Goal: Transaction & Acquisition: Book appointment/travel/reservation

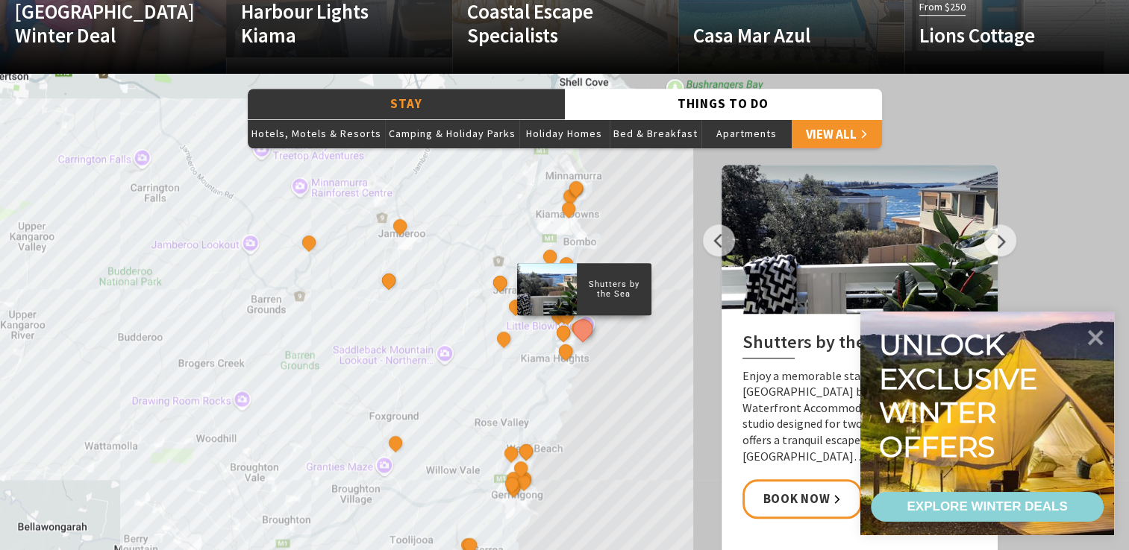
scroll to position [1119, 0]
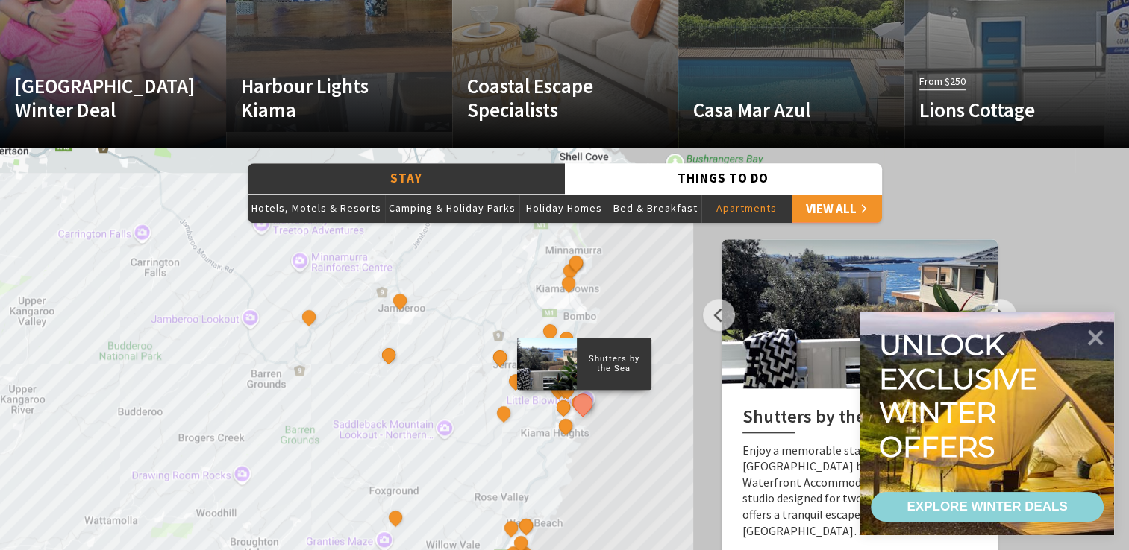
click at [724, 211] on button "Apartments" at bounding box center [746, 208] width 90 height 30
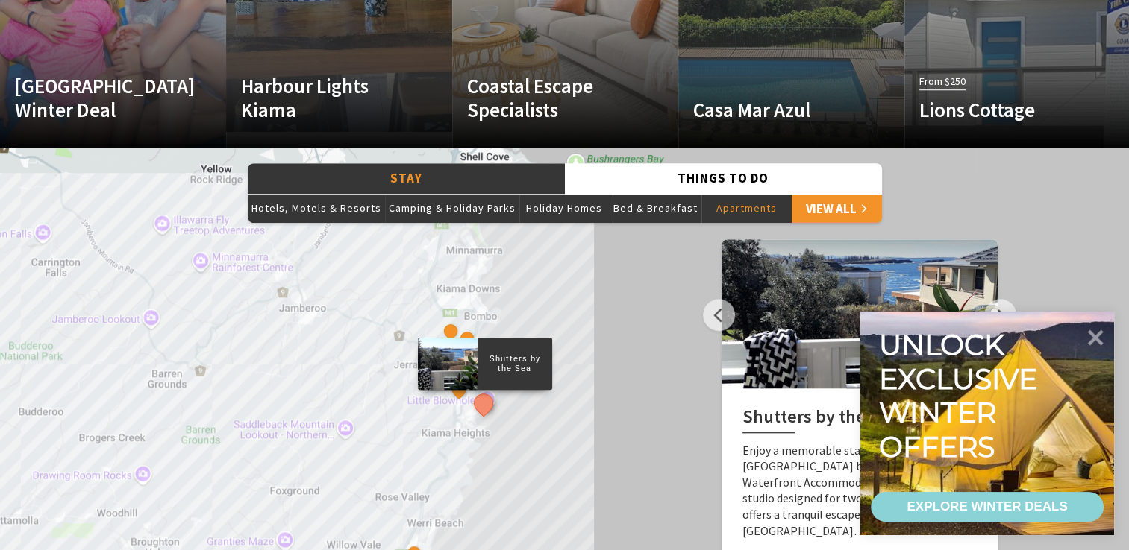
click at [507, 364] on p "Shutters by the Sea" at bounding box center [514, 364] width 75 height 24
click at [482, 406] on button "See detail about Shutters by the Sea" at bounding box center [483, 404] width 28 height 28
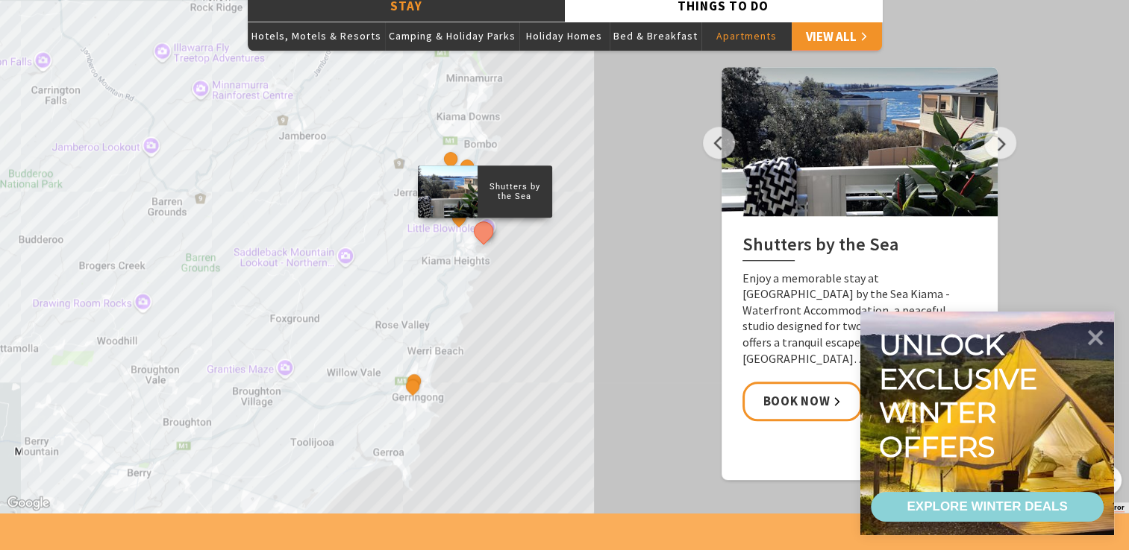
scroll to position [1268, 0]
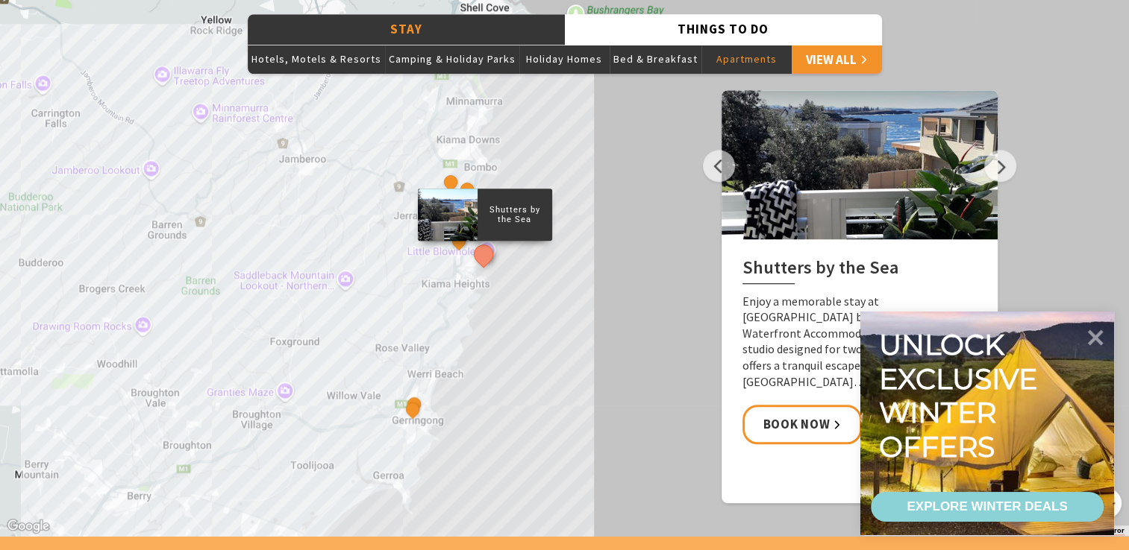
click at [624, 238] on div "Shutters by the Sea Bellevue Boutique Hotel Kiama Salty Palms That Retro Place …" at bounding box center [564, 267] width 1129 height 537
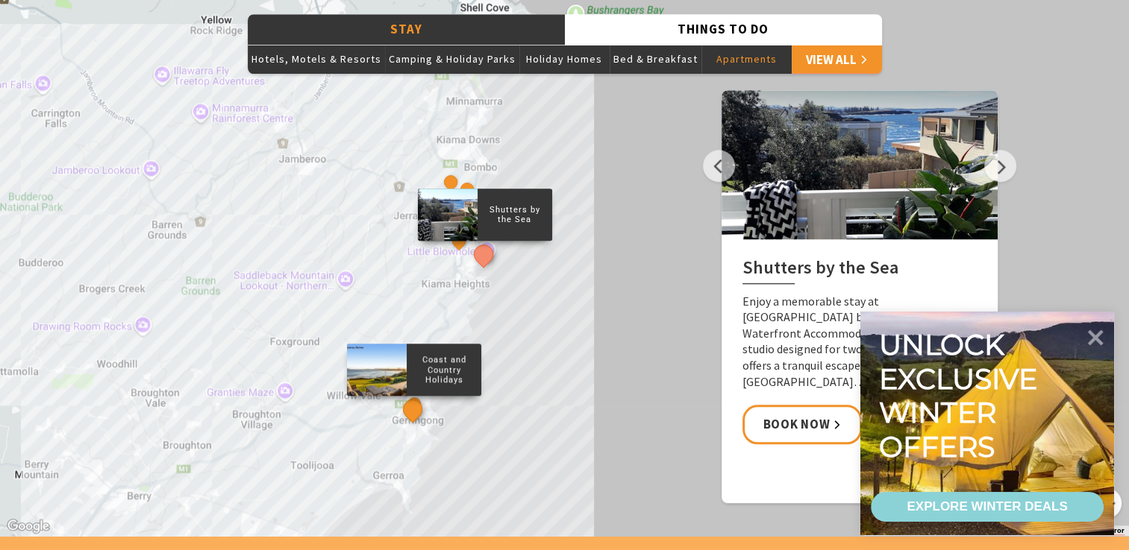
click at [409, 406] on button "See detail about Coast and Country Holidays" at bounding box center [412, 410] width 28 height 28
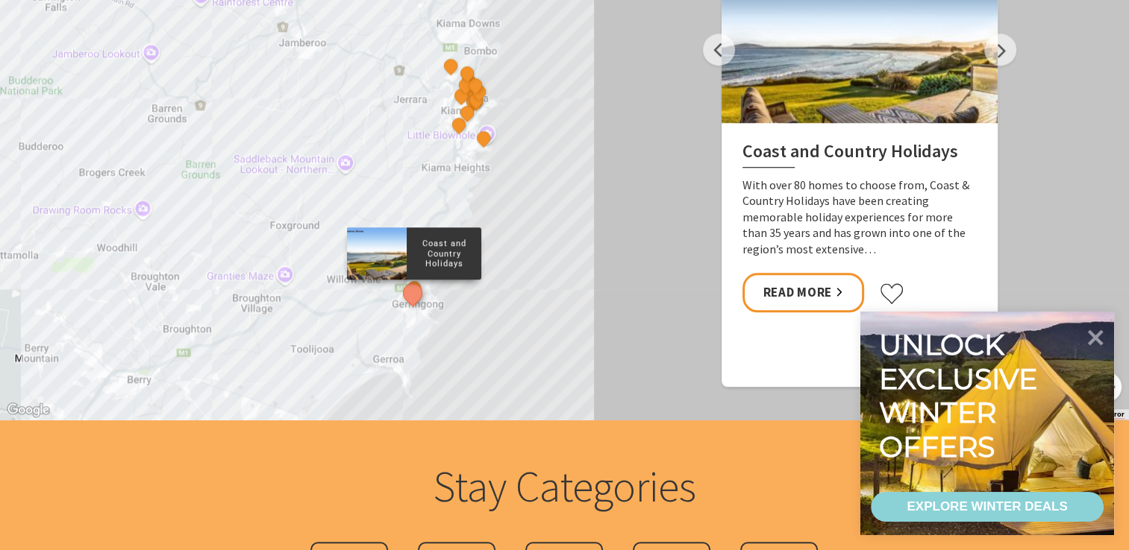
scroll to position [1417, 0]
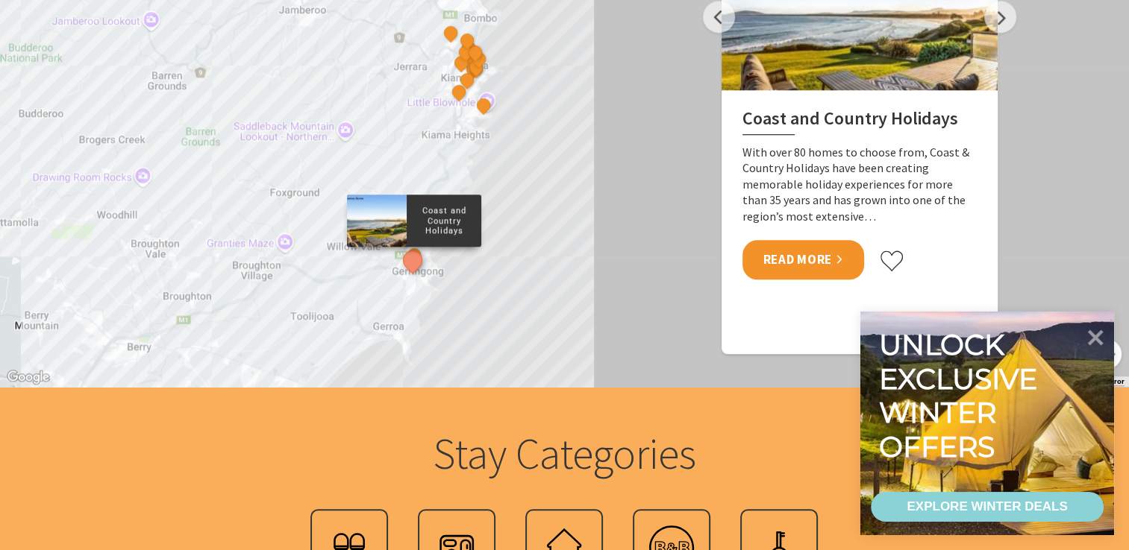
click at [791, 256] on link "Read More" at bounding box center [803, 260] width 122 height 40
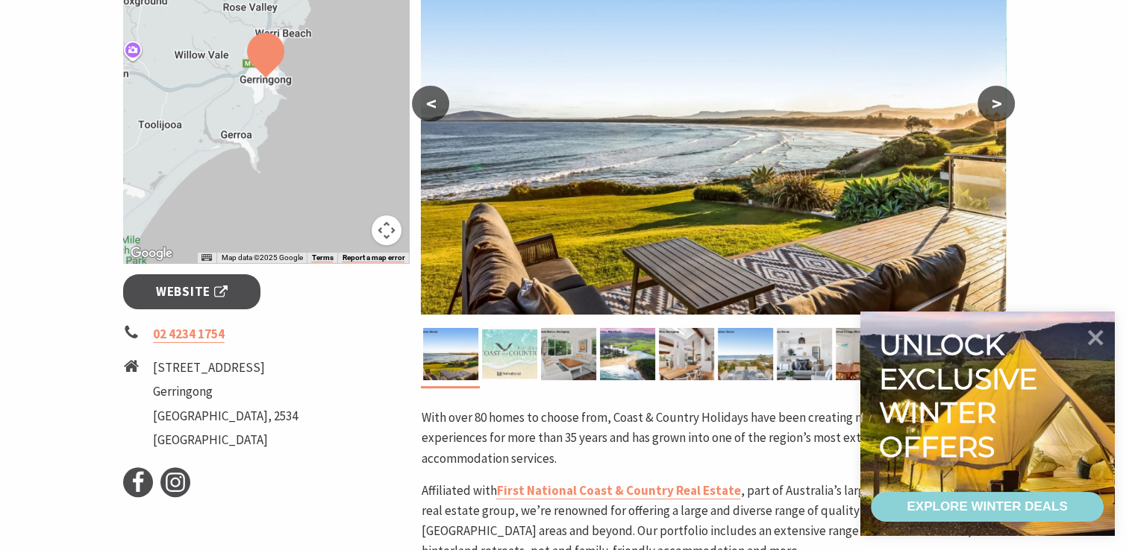
scroll to position [373, 0]
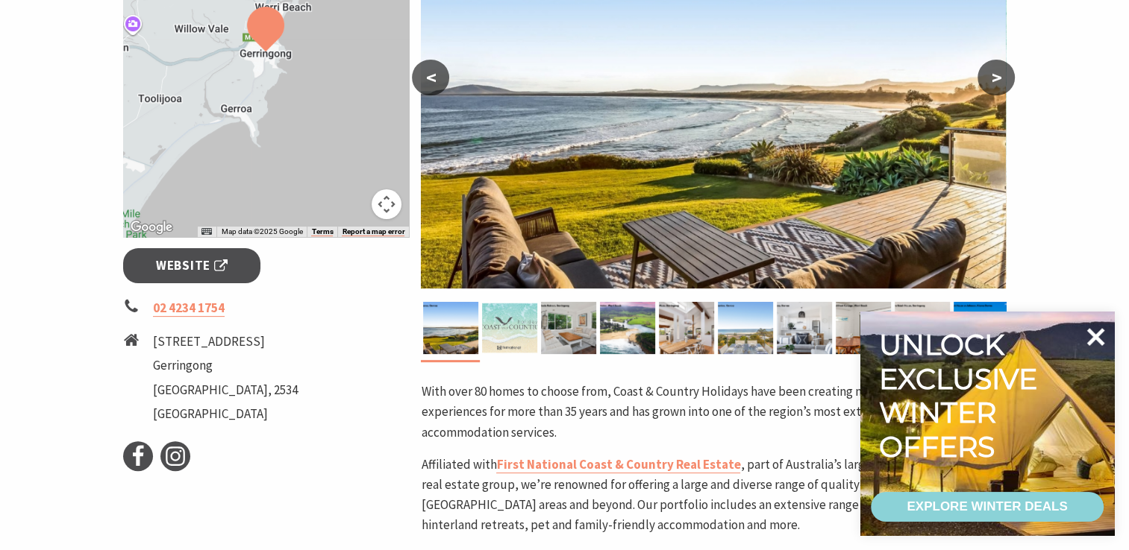
click at [1091, 340] on icon at bounding box center [1096, 337] width 18 height 18
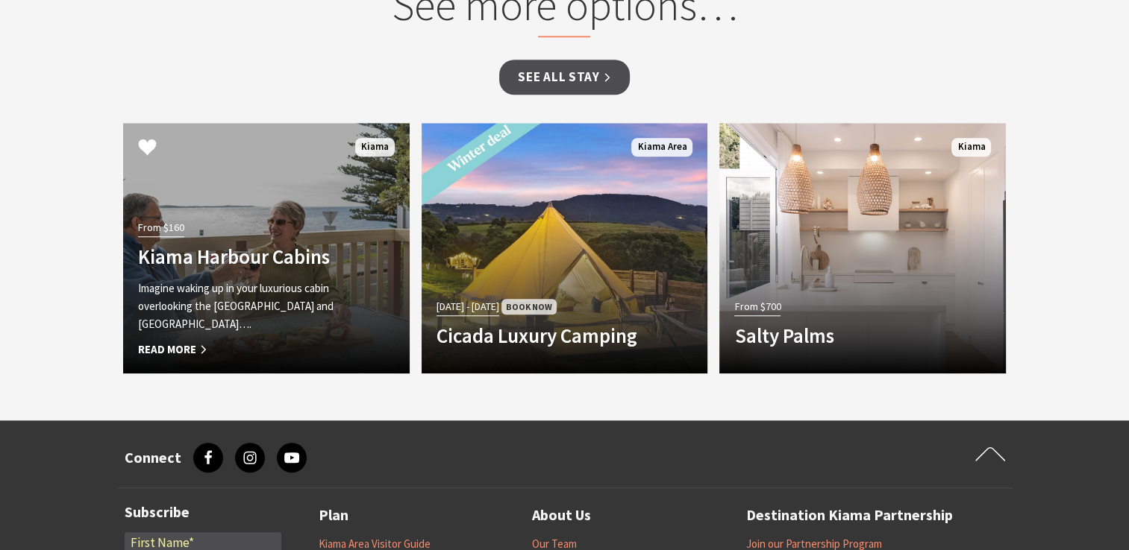
scroll to position [1268, 0]
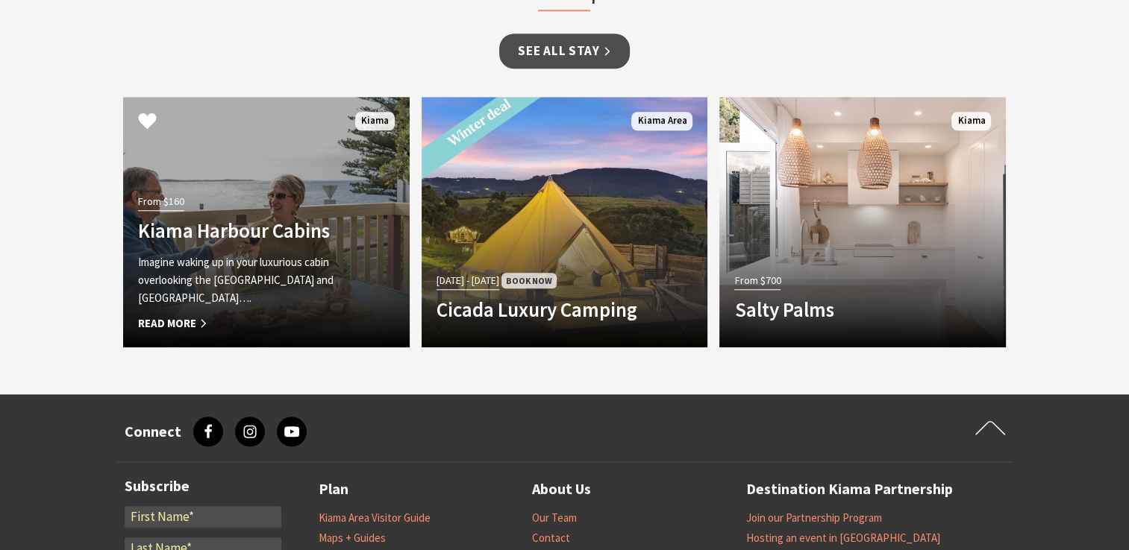
click at [230, 230] on h4 "Kiama Harbour Cabins" at bounding box center [244, 231] width 213 height 24
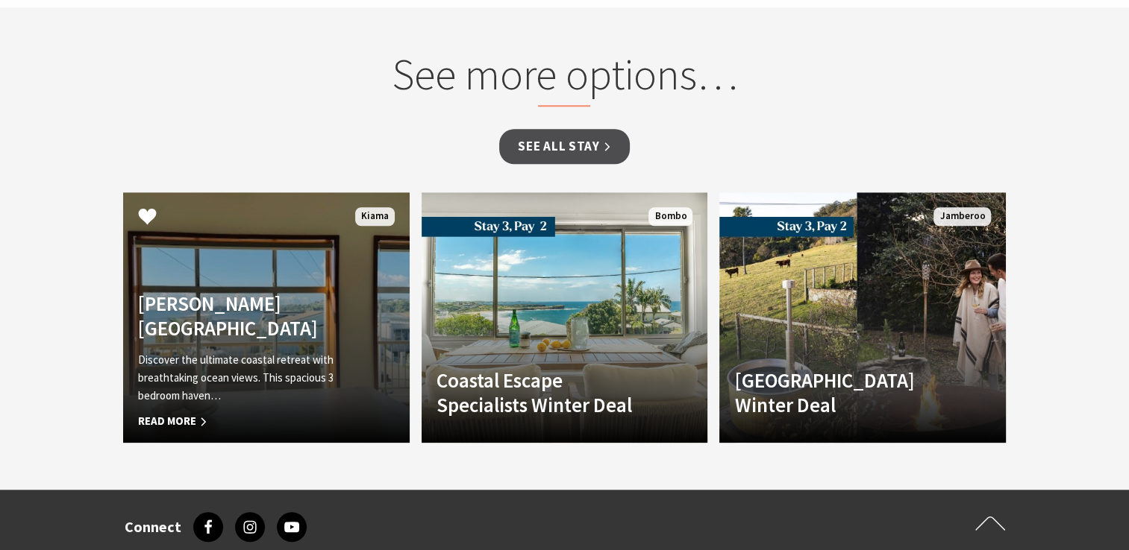
scroll to position [1343, 0]
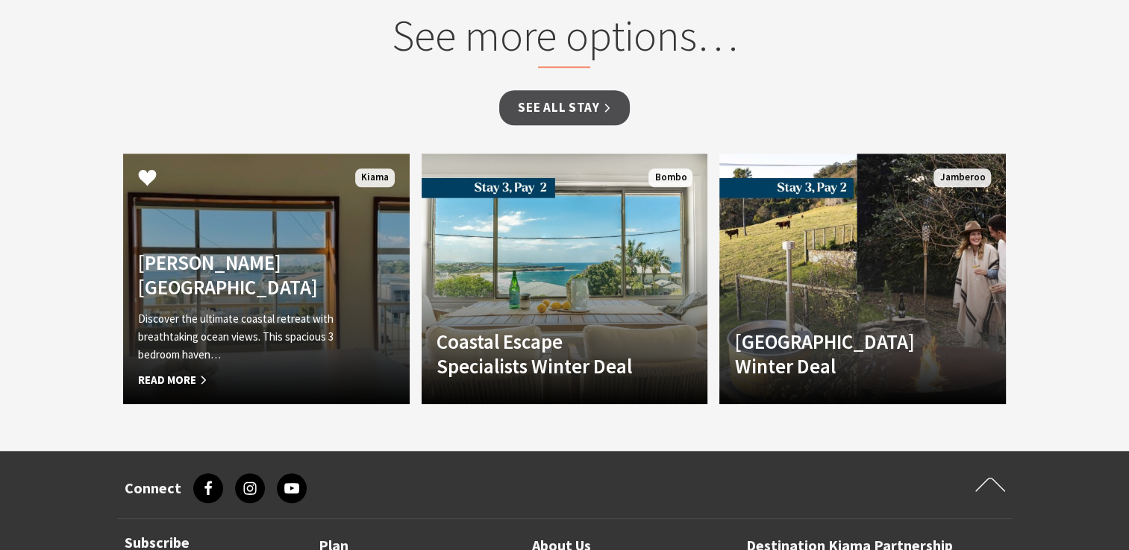
click at [239, 298] on div "Johnson Street Beach House Discover the ultimate coastal retreat with breathtak…" at bounding box center [244, 320] width 243 height 139
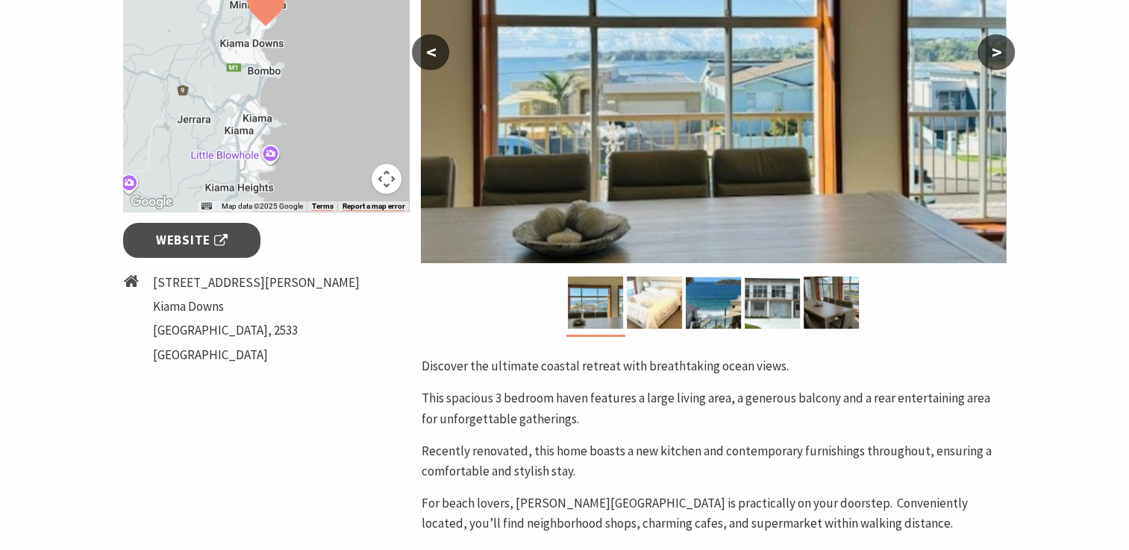
scroll to position [373, 0]
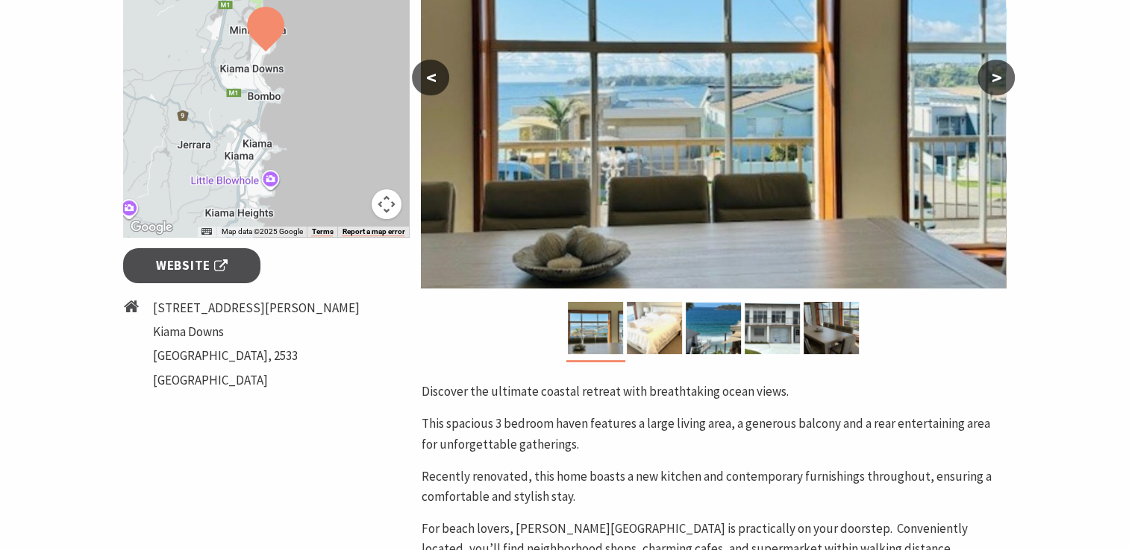
click at [995, 77] on button ">" at bounding box center [995, 78] width 37 height 36
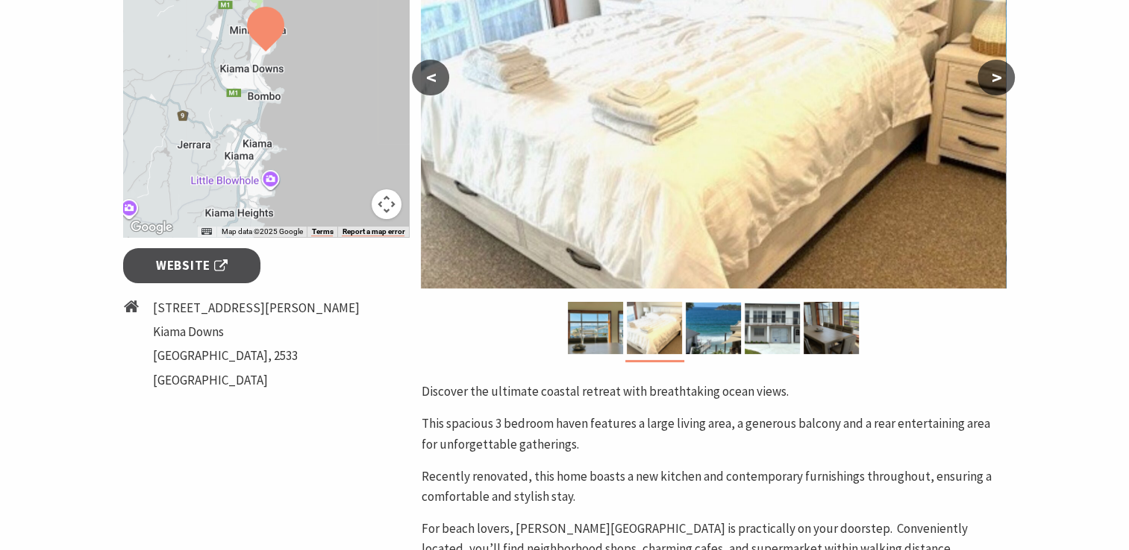
click at [995, 77] on button ">" at bounding box center [995, 78] width 37 height 36
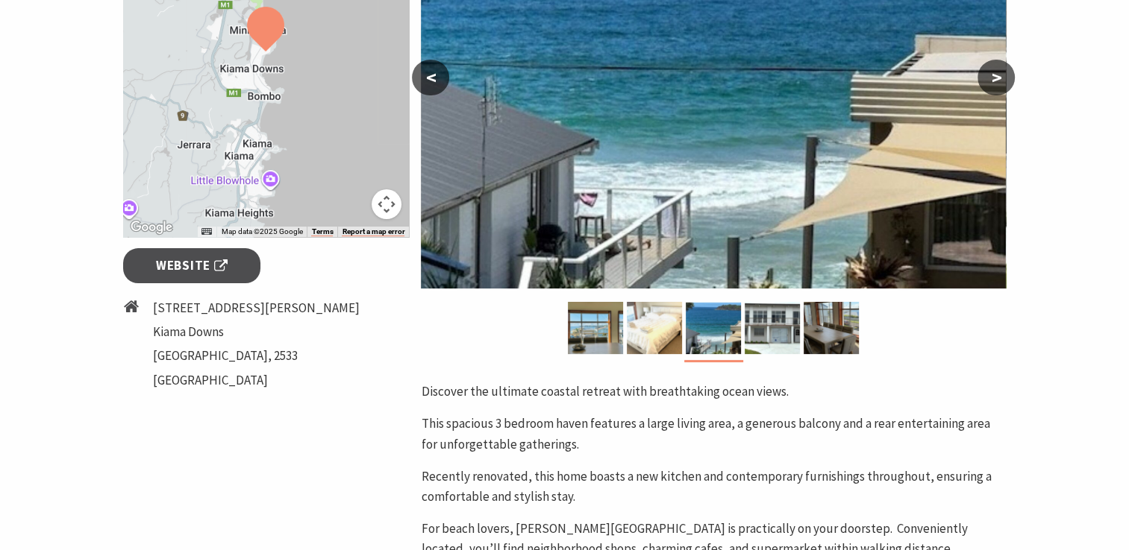
click at [995, 77] on button ">" at bounding box center [995, 78] width 37 height 36
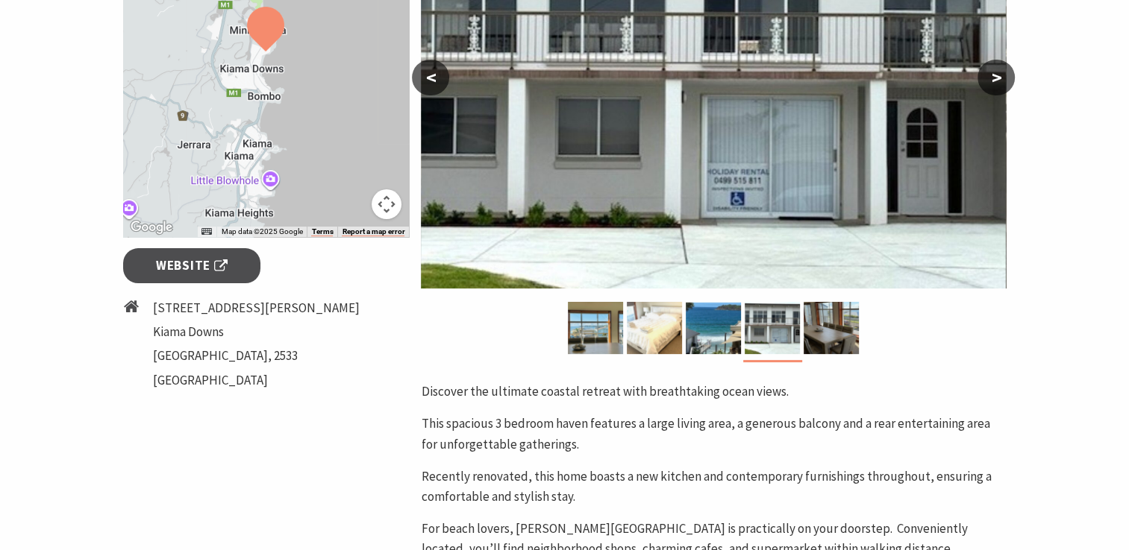
click at [995, 77] on button ">" at bounding box center [995, 78] width 37 height 36
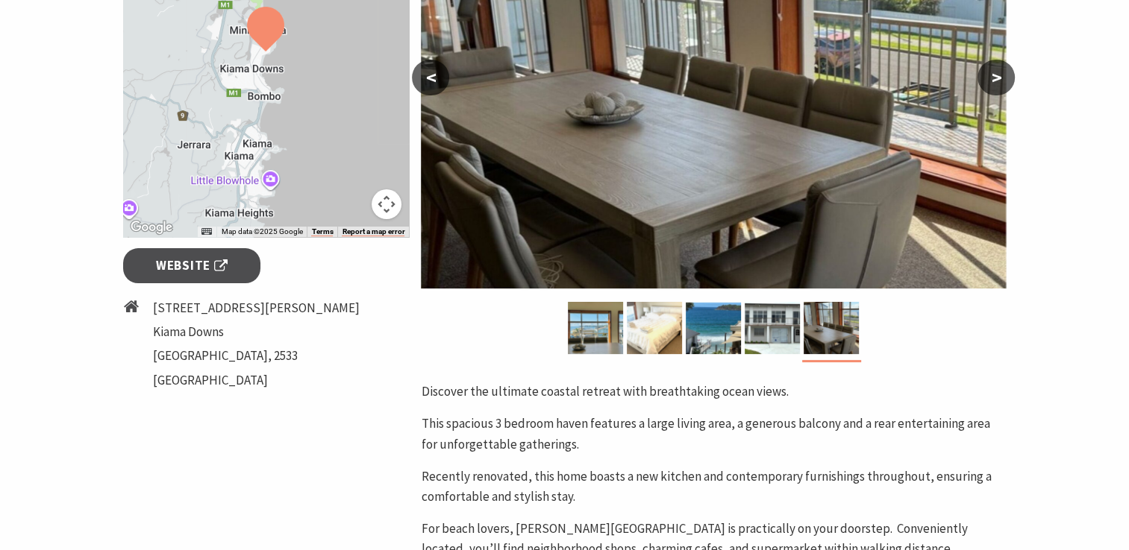
click at [995, 77] on button ">" at bounding box center [995, 78] width 37 height 36
click at [189, 263] on span "Website" at bounding box center [192, 266] width 72 height 20
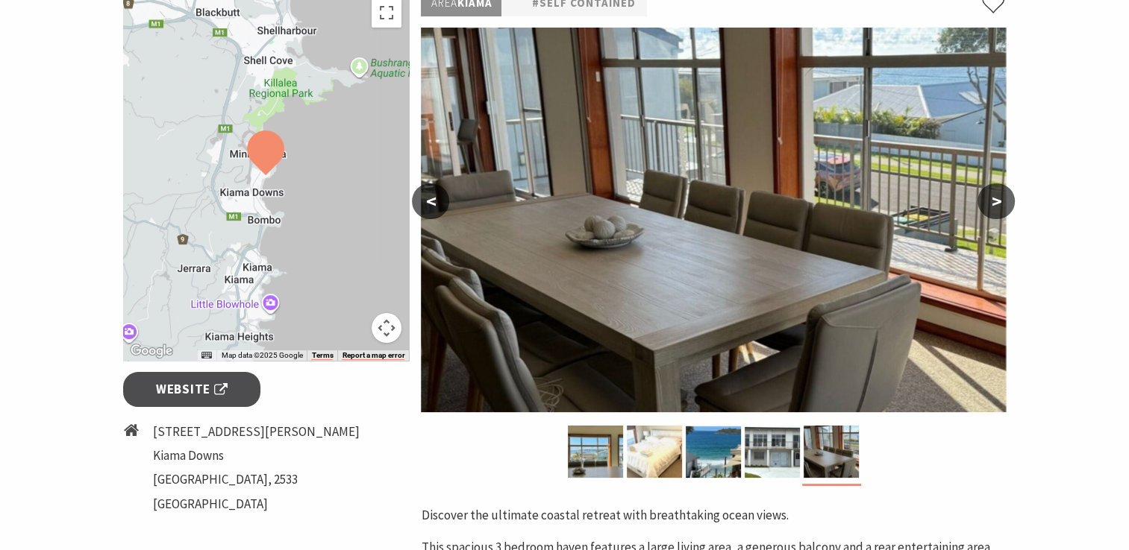
scroll to position [224, 0]
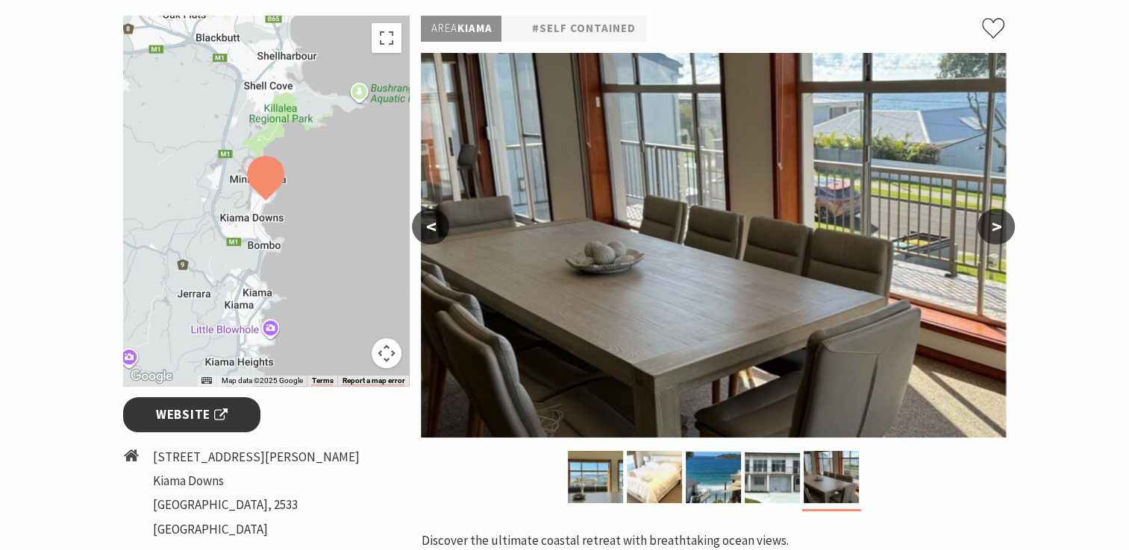
click at [201, 413] on span "Website" at bounding box center [192, 415] width 72 height 20
